Goal: Navigation & Orientation: Go to known website

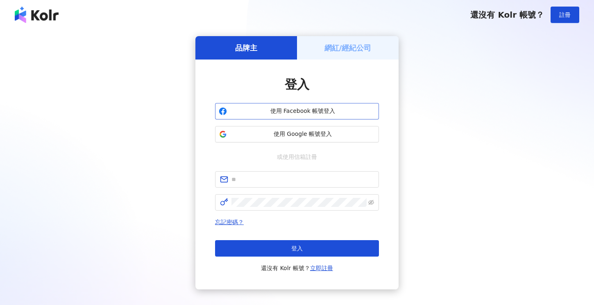
click at [321, 107] on span "使用 Facebook 帳號登入" at bounding box center [302, 111] width 145 height 8
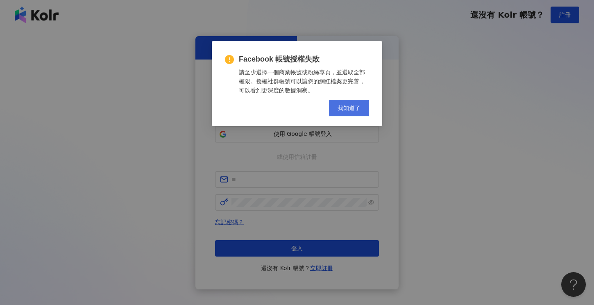
click at [355, 108] on span "我知道了" at bounding box center [349, 108] width 23 height 7
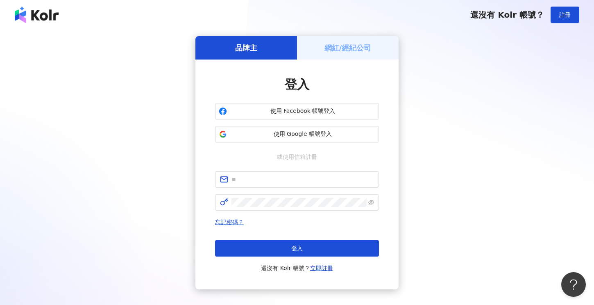
click at [340, 47] on h5 "網紅/經紀公司" at bounding box center [348, 48] width 47 height 10
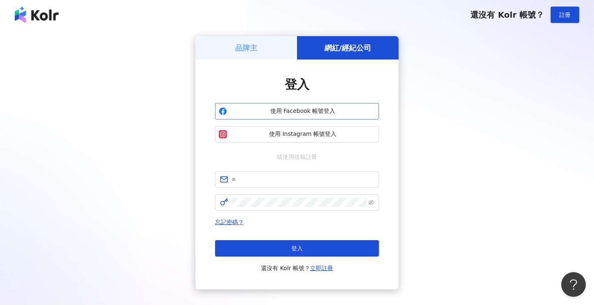
click at [325, 109] on span "使用 Facebook 帳號登入" at bounding box center [302, 111] width 145 height 8
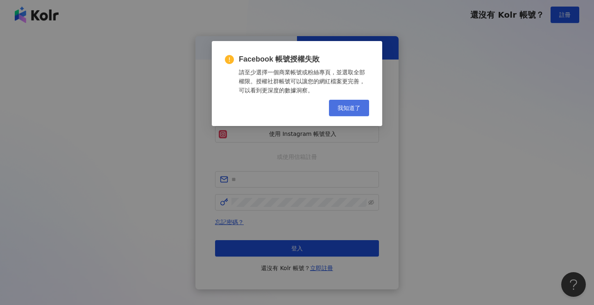
click at [355, 109] on span "我知道了" at bounding box center [349, 108] width 23 height 7
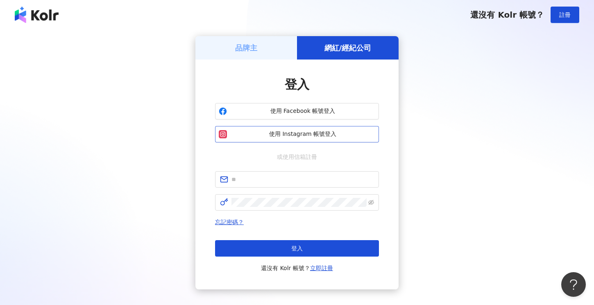
click at [339, 139] on button "使用 Instagram 帳號登入" at bounding box center [297, 134] width 164 height 16
click at [363, 108] on span "使用 Facebook 帳號登入" at bounding box center [302, 111] width 145 height 8
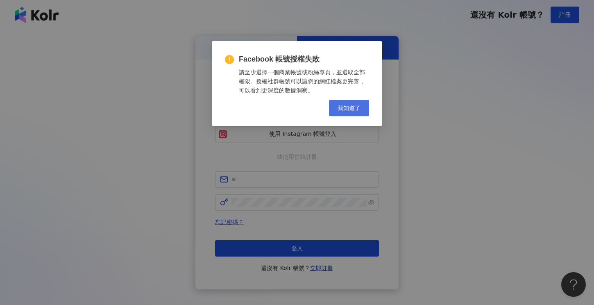
click at [355, 111] on button "我知道了" at bounding box center [349, 108] width 40 height 16
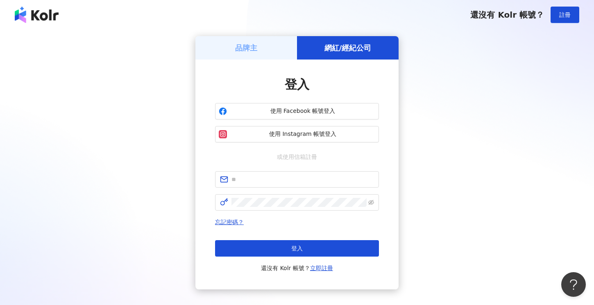
click at [440, 108] on div "品牌主 網紅/經紀公司 登入 使用 Facebook 帳號登入 使用 Instagram 帳號登入 或使用信箱註冊 忘記密碼？ 登入 還沒有 Kolr 帳號？…" at bounding box center [297, 162] width 575 height 253
